Goal: Task Accomplishment & Management: Manage account settings

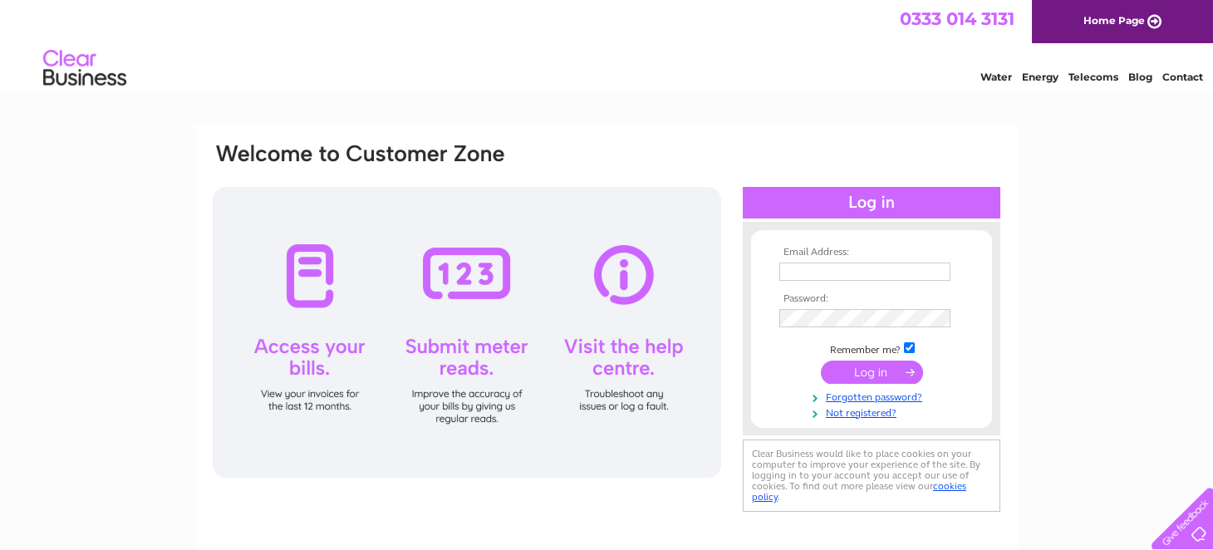
click at [807, 268] on input "text" at bounding box center [864, 272] width 171 height 18
type input "scott.barclay@lothian-vjb.gov.uk"
click at [855, 375] on input "submit" at bounding box center [872, 372] width 102 height 23
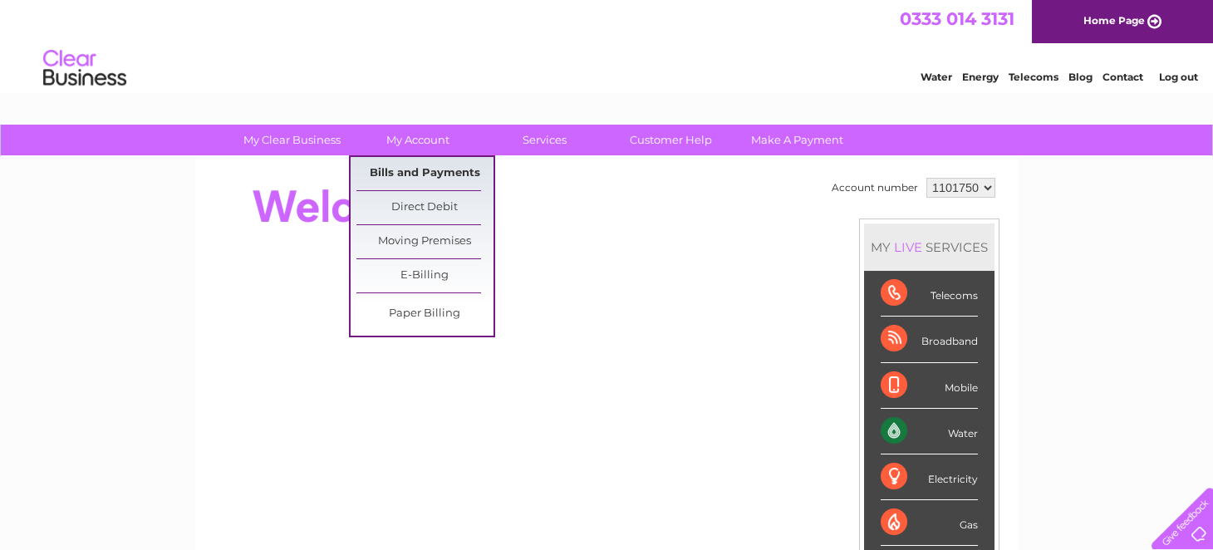
click at [423, 169] on link "Bills and Payments" at bounding box center [424, 173] width 137 height 33
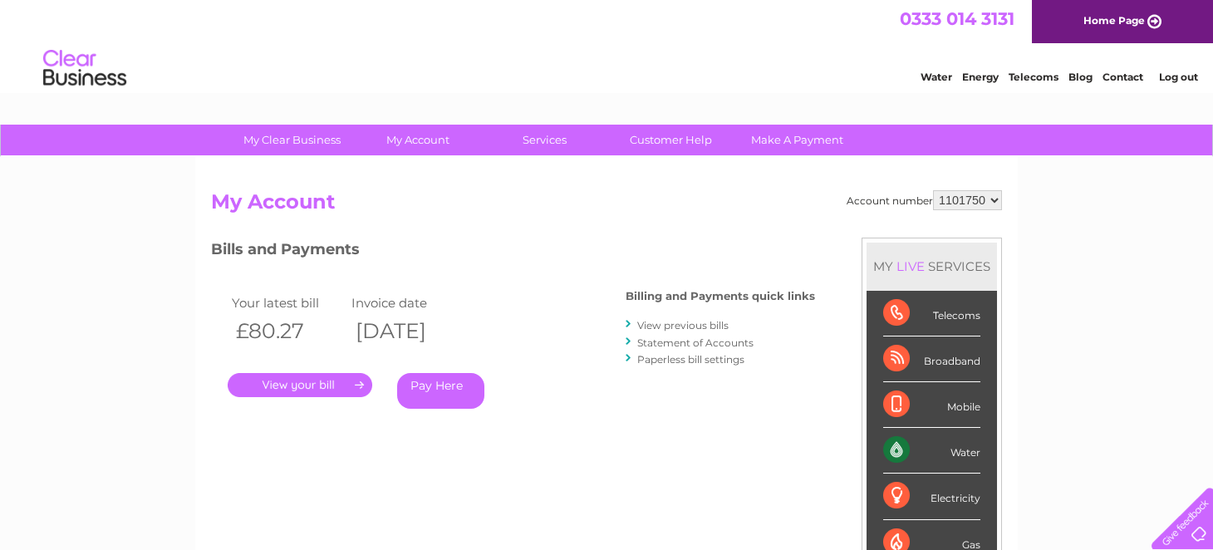
click at [656, 338] on link "Statement of Accounts" at bounding box center [695, 342] width 116 height 12
click at [313, 378] on link "." at bounding box center [300, 385] width 145 height 24
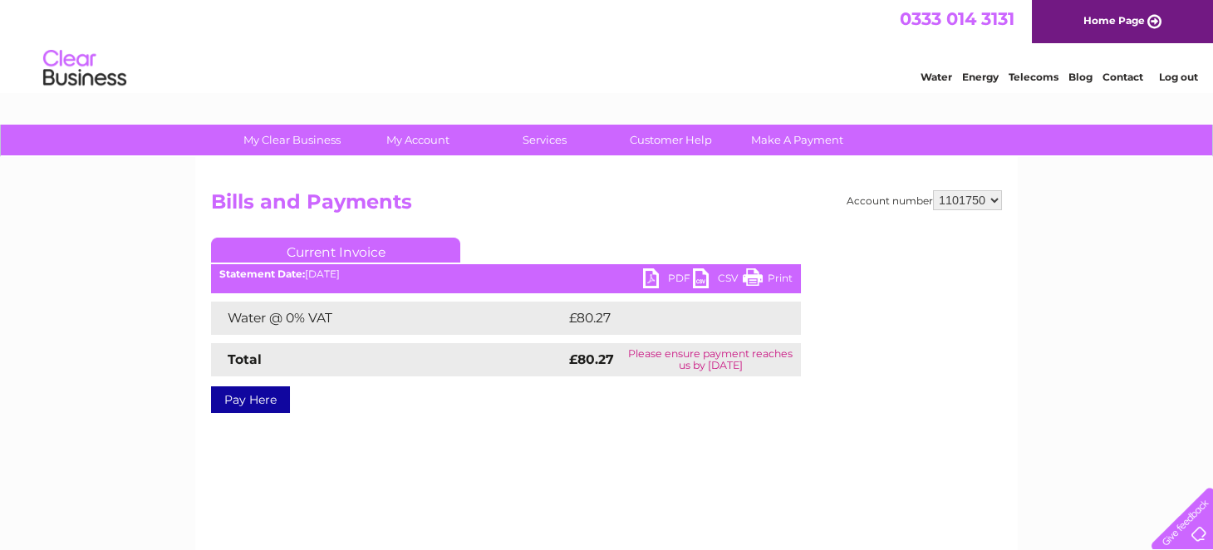
click at [661, 282] on link "PDF" at bounding box center [668, 280] width 50 height 24
click at [1174, 72] on link "Log out" at bounding box center [1177, 77] width 39 height 12
